Goal: Find specific page/section: Find specific page/section

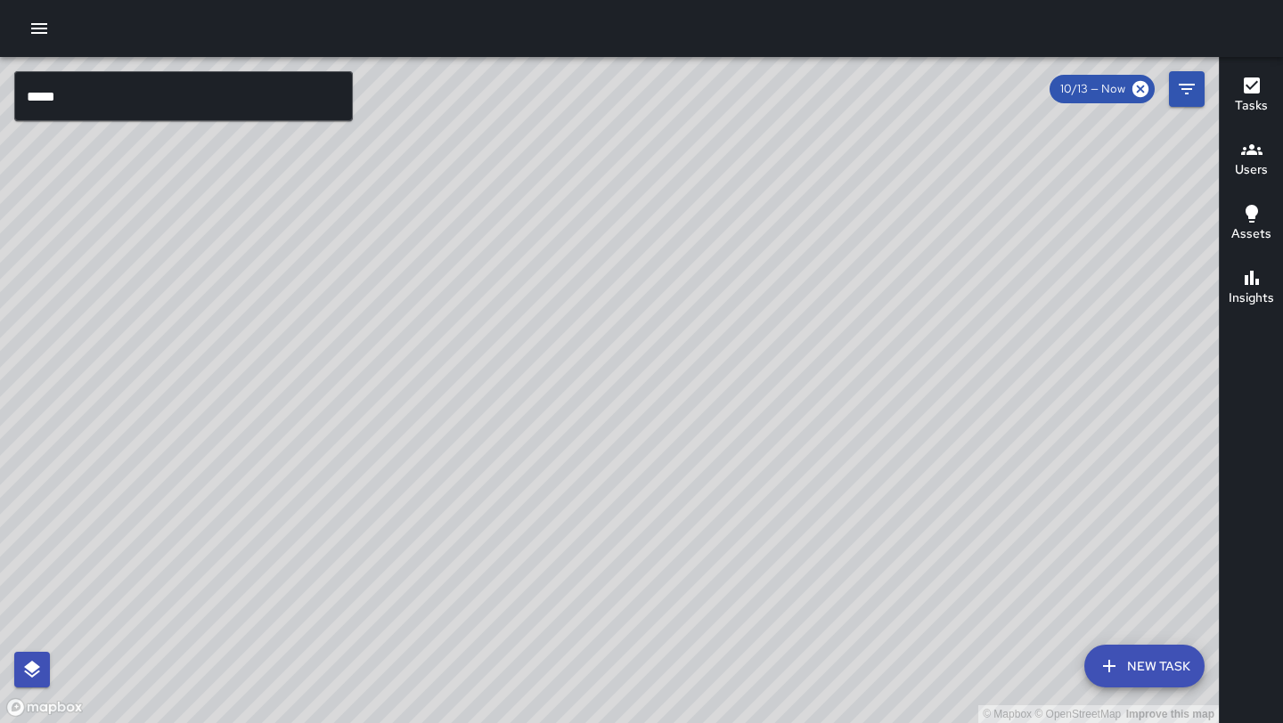
drag, startPoint x: 819, startPoint y: 491, endPoint x: 620, endPoint y: 257, distance: 307.7
click at [620, 257] on div "© Mapbox © OpenStreetMap Improve this map" at bounding box center [609, 390] width 1218 height 666
drag, startPoint x: 396, startPoint y: 653, endPoint x: 716, endPoint y: 204, distance: 551.1
click at [716, 205] on div "© Mapbox © OpenStreetMap Improve this map" at bounding box center [609, 390] width 1218 height 666
drag, startPoint x: 384, startPoint y: 566, endPoint x: 561, endPoint y: 276, distance: 339.4
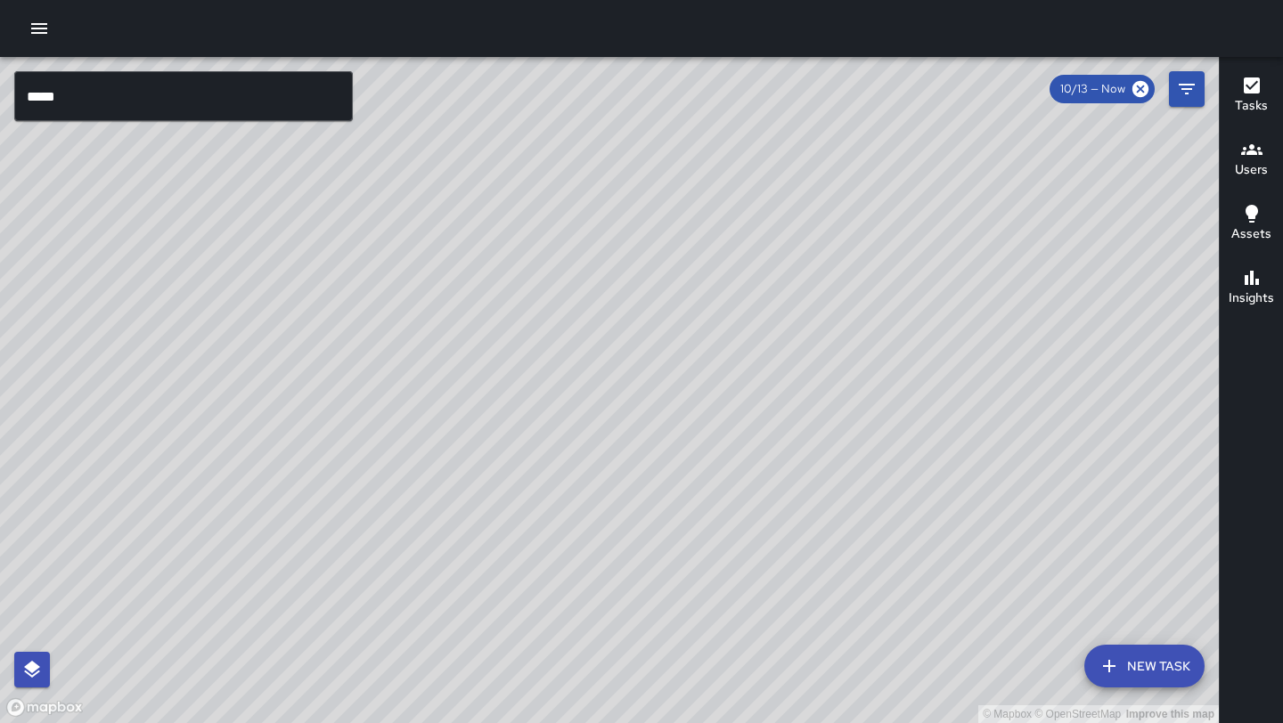
click at [561, 276] on div "© Mapbox © OpenStreetMap Improve this map" at bounding box center [609, 390] width 1218 height 666
drag, startPoint x: 847, startPoint y: 208, endPoint x: 428, endPoint y: 639, distance: 601.5
click at [428, 639] on div "© Mapbox © OpenStreetMap Improve this map" at bounding box center [609, 390] width 1218 height 666
drag, startPoint x: 742, startPoint y: 208, endPoint x: 331, endPoint y: 722, distance: 657.8
click at [331, 722] on div "© Mapbox © OpenStreetMap Improve this map" at bounding box center [609, 390] width 1218 height 666
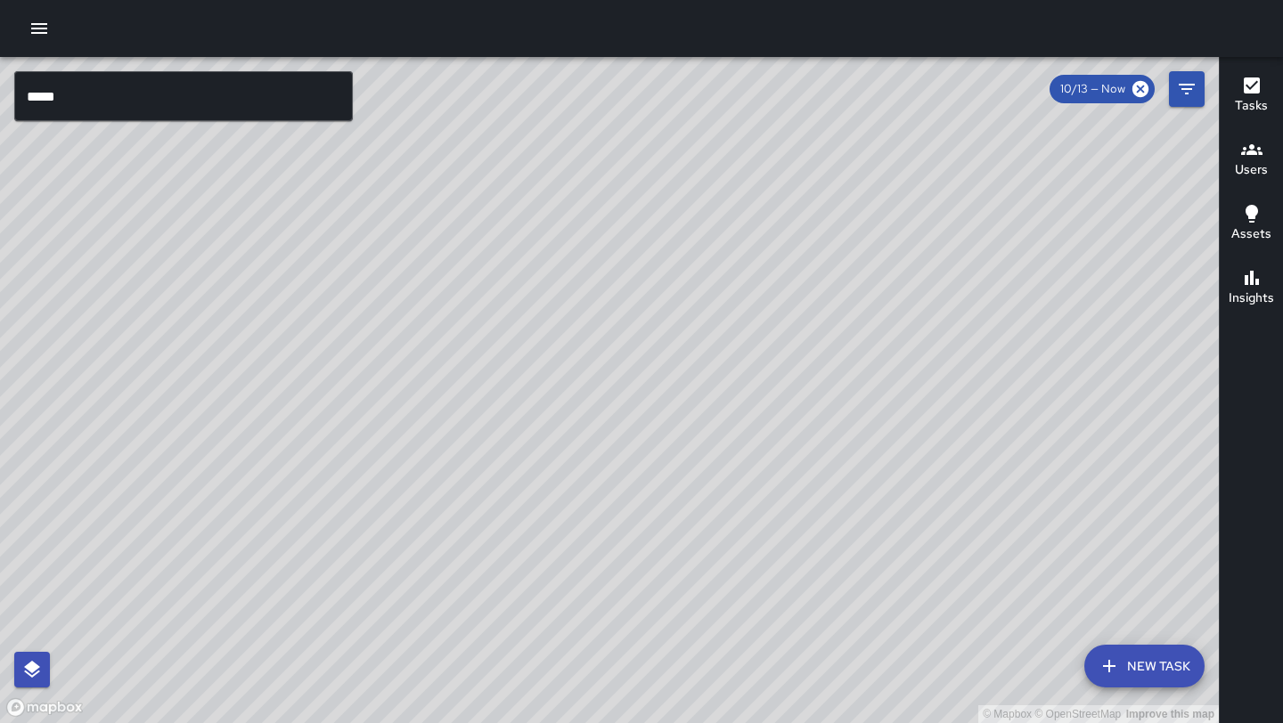
drag, startPoint x: 740, startPoint y: 261, endPoint x: 319, endPoint y: 722, distance: 624.8
click at [319, 722] on div "© Mapbox © OpenStreetMap Improve this map" at bounding box center [609, 390] width 1218 height 666
drag, startPoint x: 550, startPoint y: 156, endPoint x: 546, endPoint y: 571, distance: 415.1
click at [546, 571] on div "© Mapbox © OpenStreetMap Improve this map" at bounding box center [609, 390] width 1218 height 666
drag, startPoint x: 395, startPoint y: 581, endPoint x: 526, endPoint y: 273, distance: 334.8
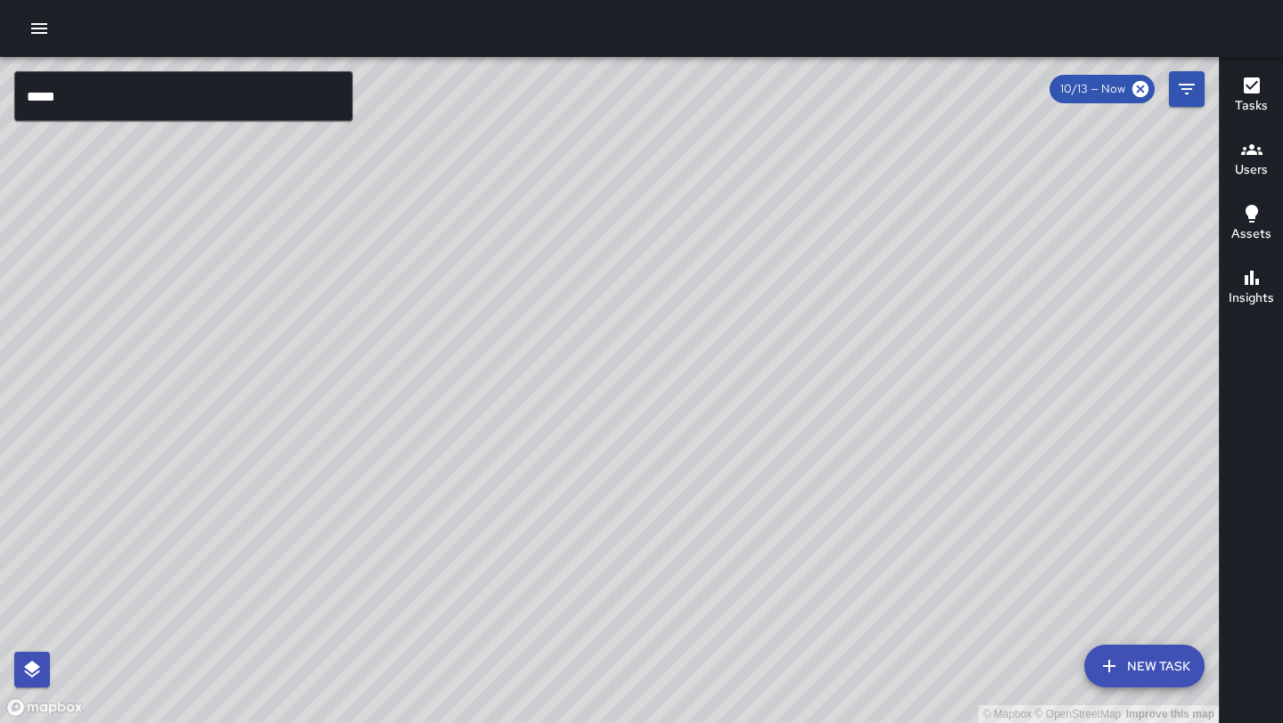
click at [526, 273] on div "© Mapbox © OpenStreetMap Improve this map" at bounding box center [609, 390] width 1218 height 666
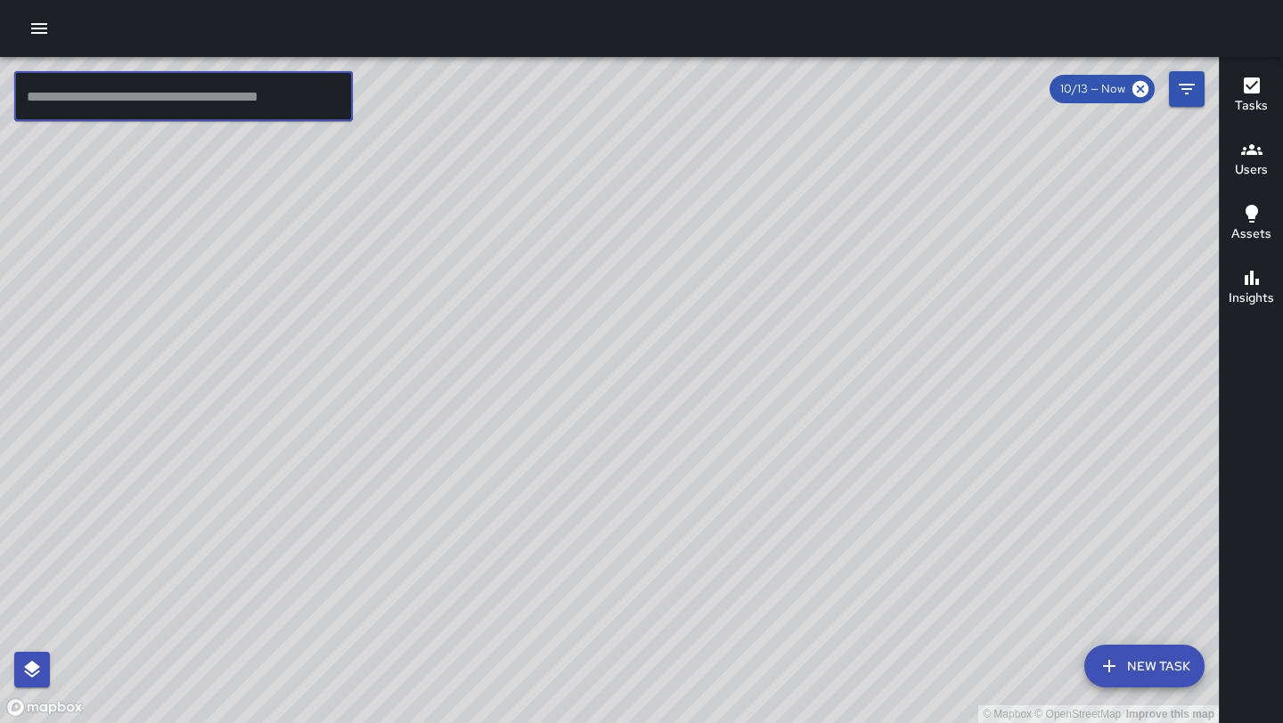
click at [117, 94] on input "text" at bounding box center [183, 96] width 338 height 50
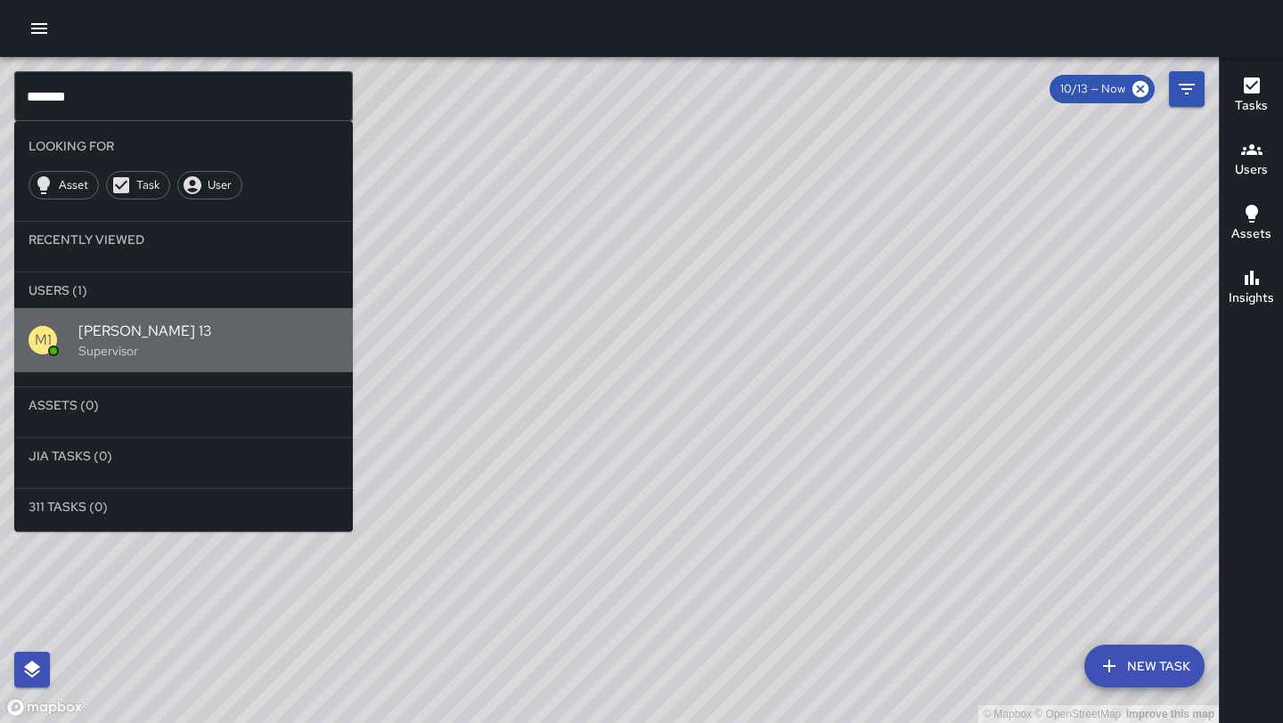
click at [133, 325] on span "[PERSON_NAME] 13" at bounding box center [208, 331] width 260 height 21
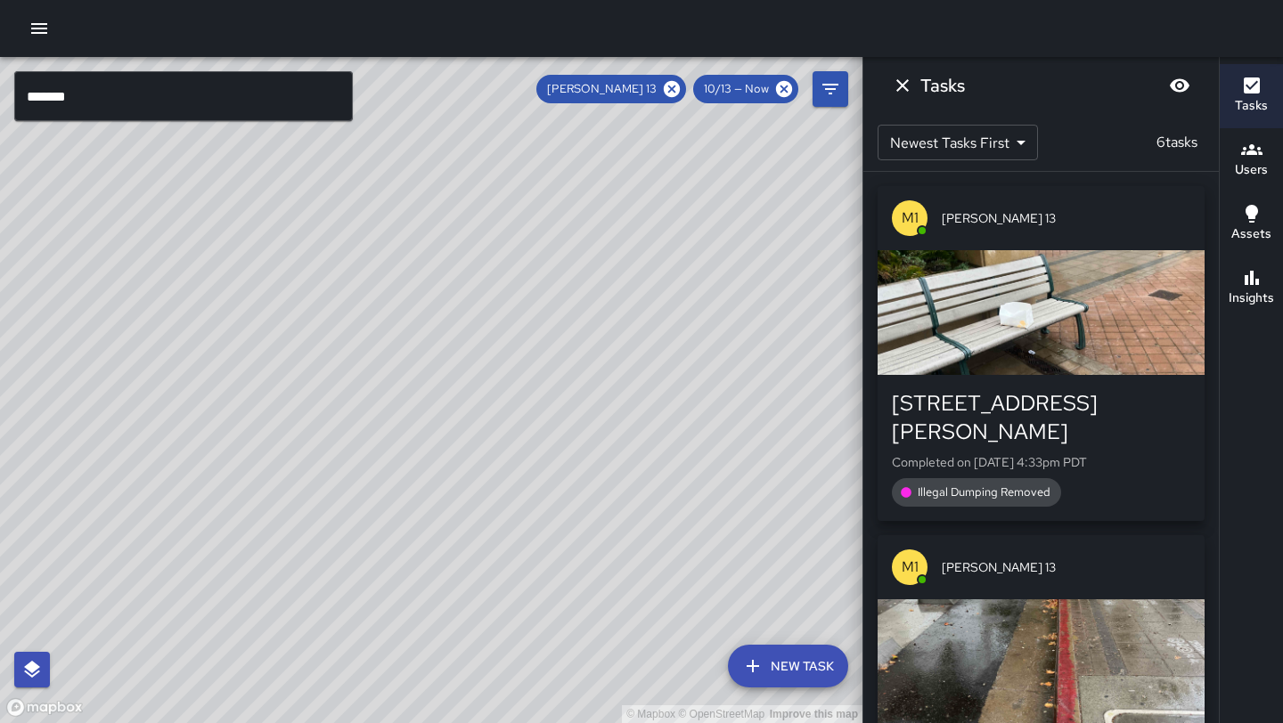
click at [173, 110] on input "*******" at bounding box center [183, 96] width 338 height 50
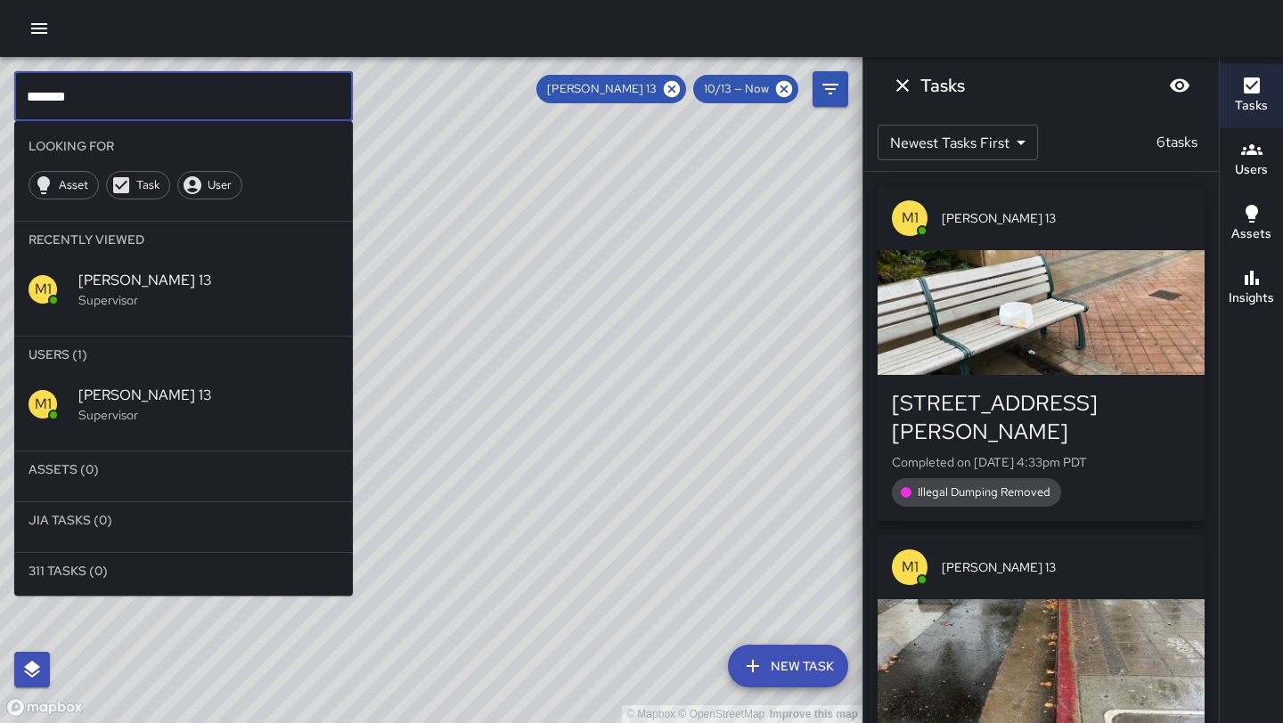
click at [253, 97] on input "*******" at bounding box center [183, 96] width 338 height 50
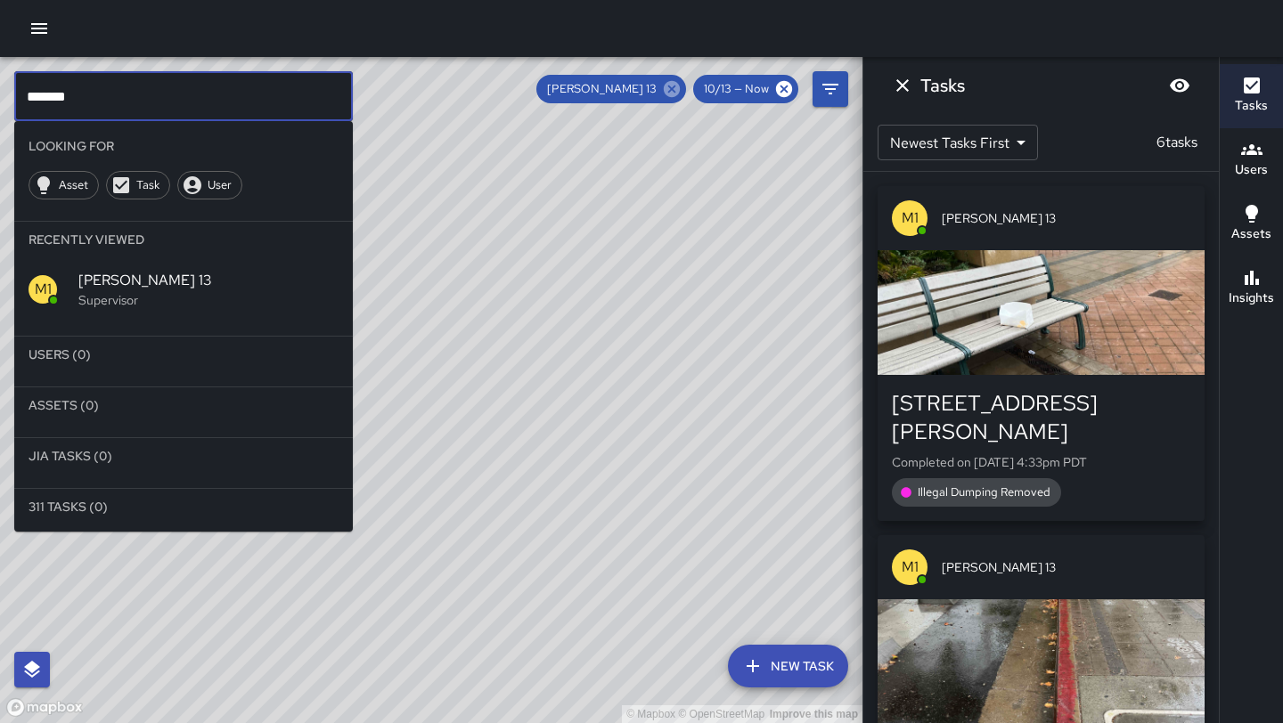
type input "*******"
click at [669, 97] on icon at bounding box center [672, 89] width 20 height 20
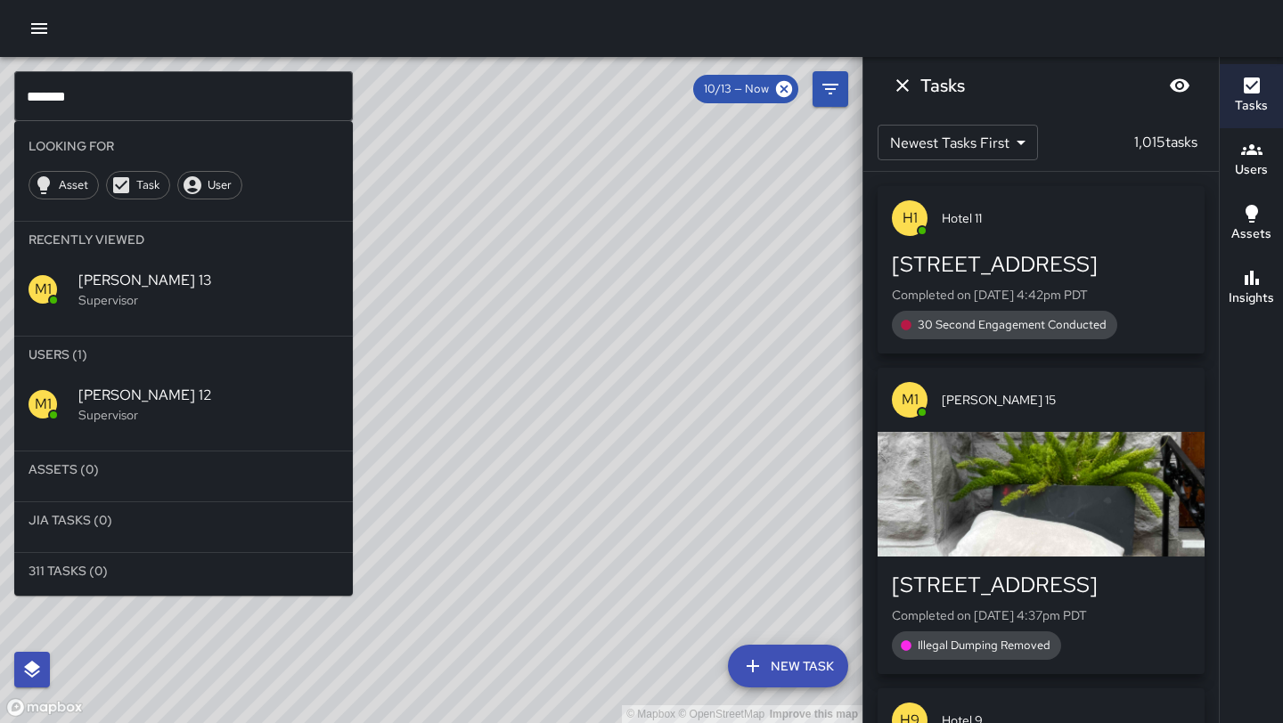
click at [165, 404] on span "[PERSON_NAME] 12" at bounding box center [208, 395] width 260 height 21
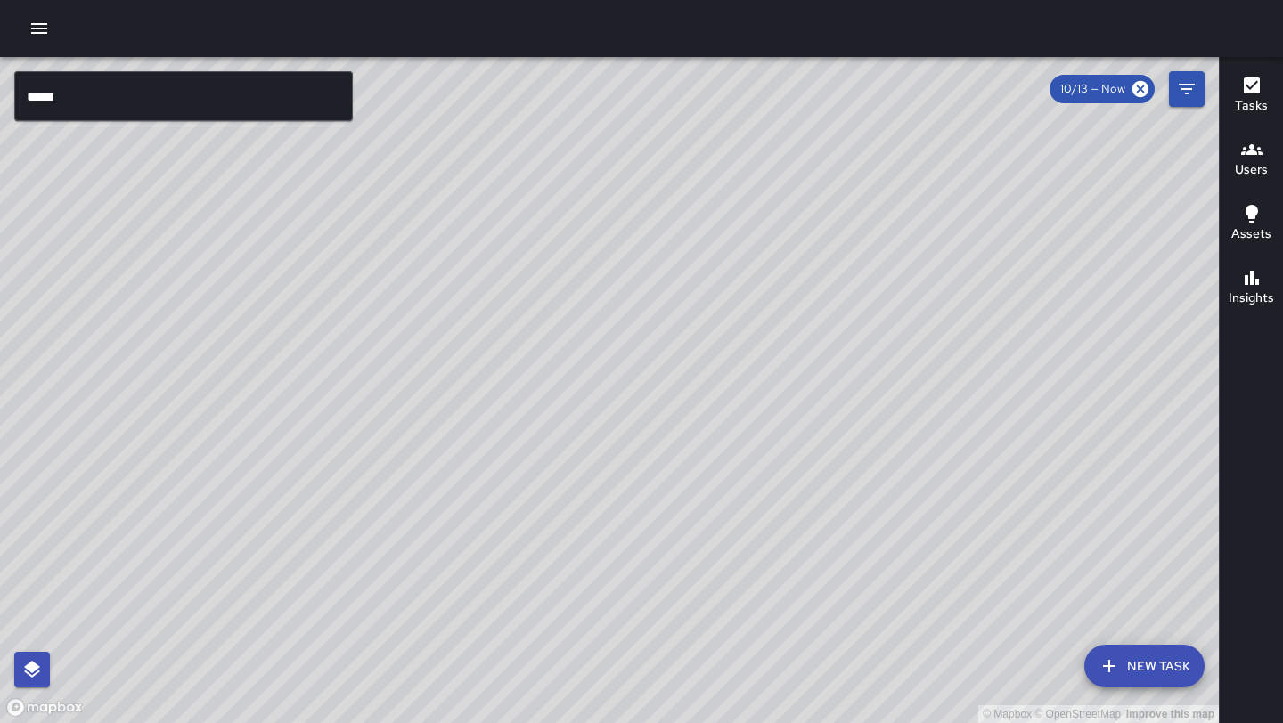
drag, startPoint x: 671, startPoint y: 175, endPoint x: 556, endPoint y: 359, distance: 216.5
click at [556, 359] on div "© Mapbox © OpenStreetMap Improve this map" at bounding box center [609, 390] width 1218 height 666
drag, startPoint x: 430, startPoint y: 564, endPoint x: 490, endPoint y: 262, distance: 307.8
click at [491, 260] on div "© Mapbox © OpenStreetMap Improve this map" at bounding box center [609, 390] width 1218 height 666
drag, startPoint x: 490, startPoint y: 255, endPoint x: 505, endPoint y: 373, distance: 119.4
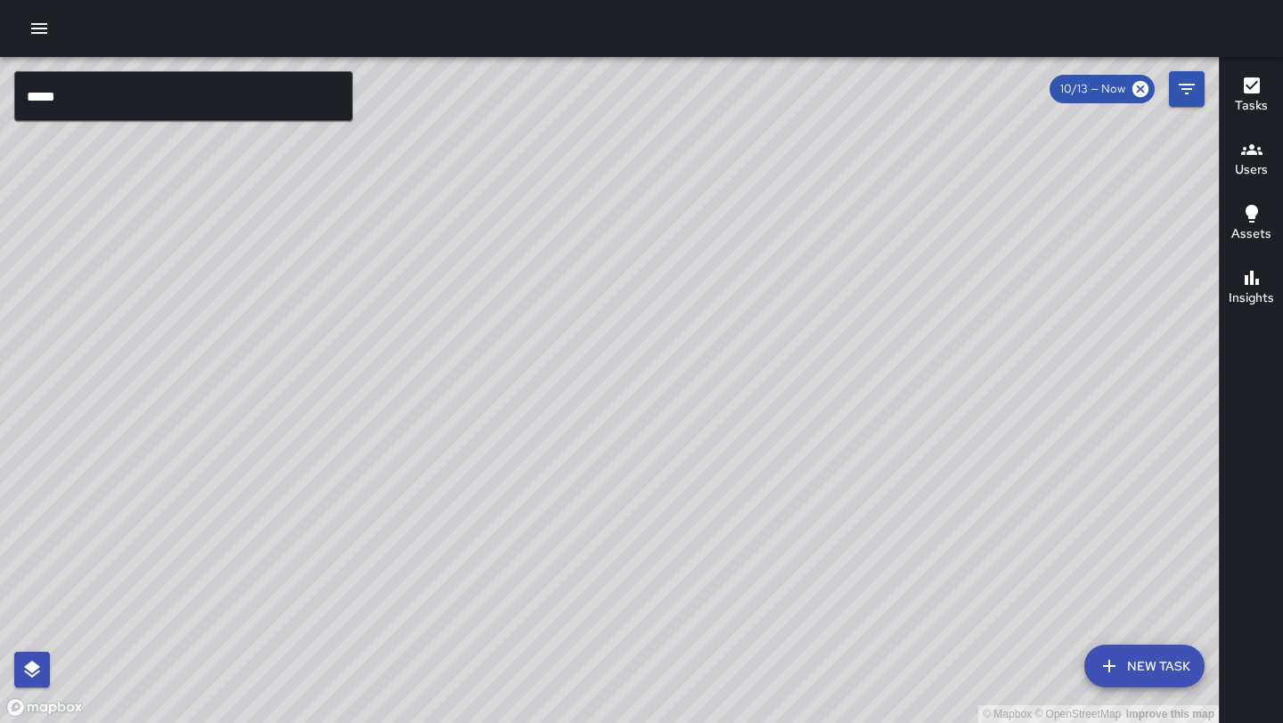
click at [505, 373] on div "© Mapbox © OpenStreetMap Improve this map" at bounding box center [609, 390] width 1218 height 666
